Goal: Transaction & Acquisition: Purchase product/service

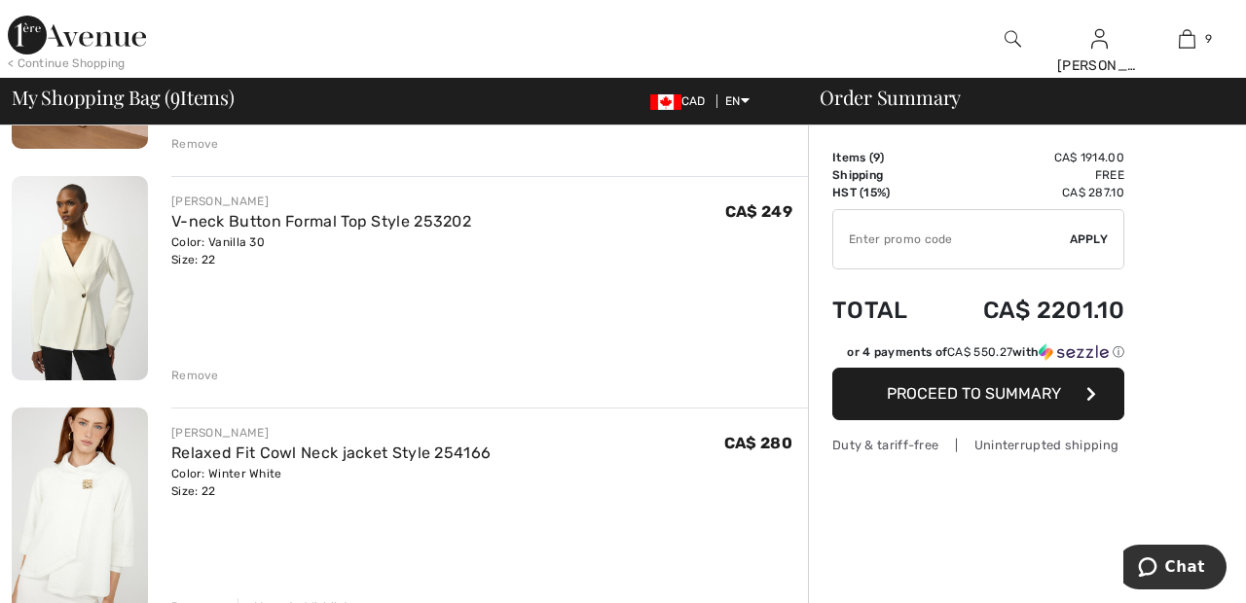
scroll to position [1724, 0]
